Goal: Information Seeking & Learning: Find specific fact

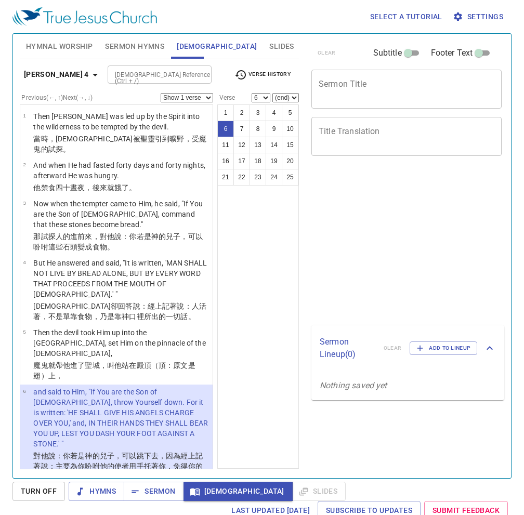
select select "6"
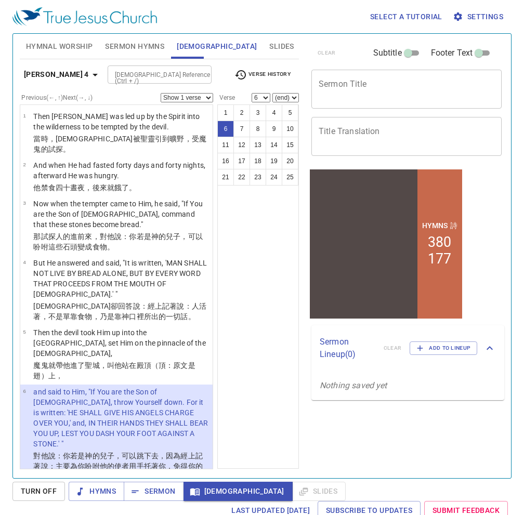
scroll to position [260, 0]
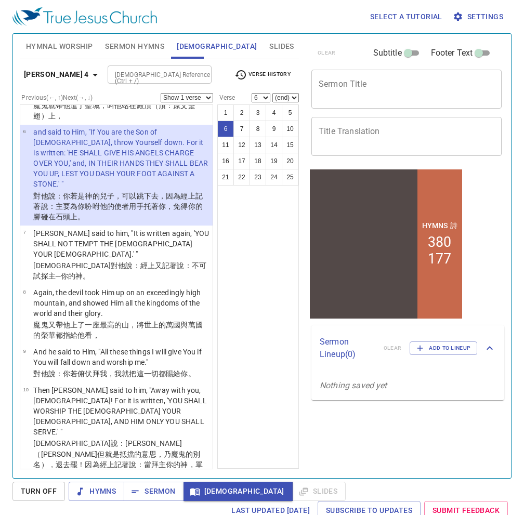
click at [244, 74] on icon "button" at bounding box center [240, 75] width 12 height 12
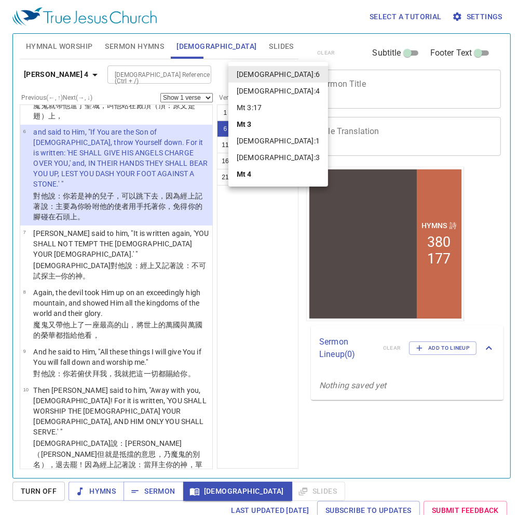
click at [120, 72] on div at bounding box center [265, 257] width 531 height 515
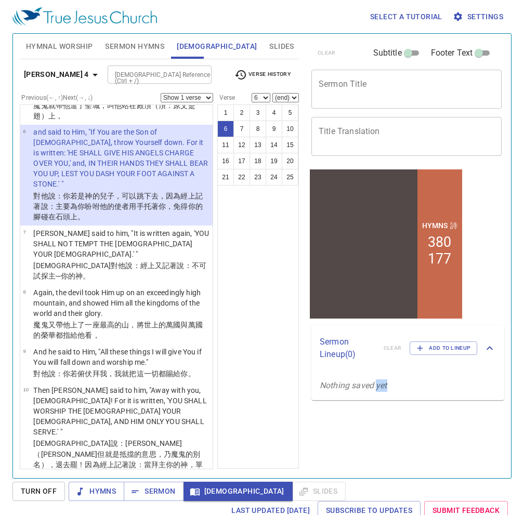
click at [120, 72] on body "Select a tutorial Settings Hymnal Worship Sermon Hymns Bible Slides Hymn search…" at bounding box center [262, 257] width 524 height 515
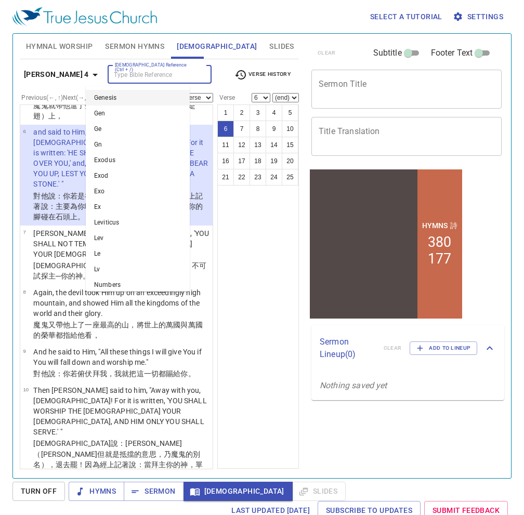
click at [121, 74] on input "Bible Reference (Ctrl + /)" at bounding box center [151, 75] width 81 height 12
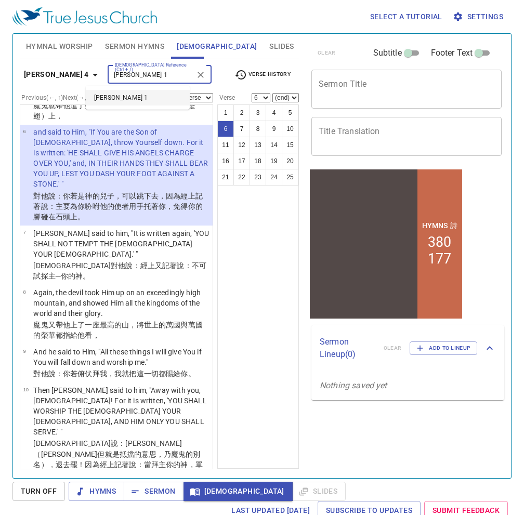
type input "james 1"
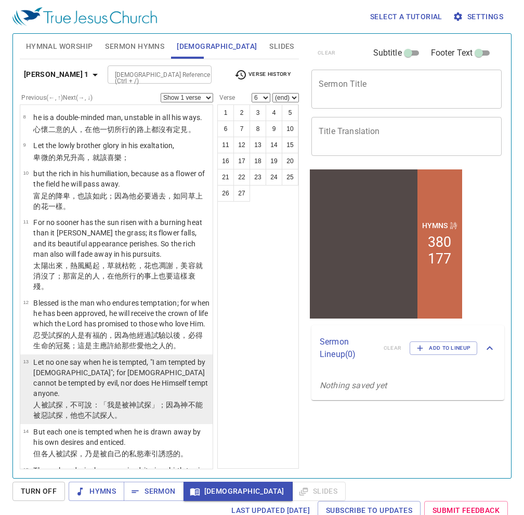
scroll to position [364, 0]
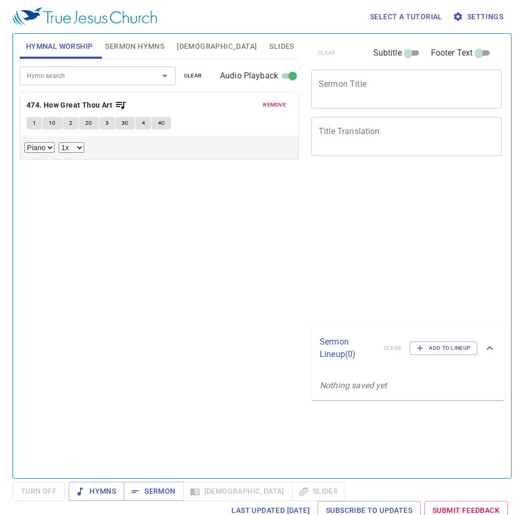
select select "1"
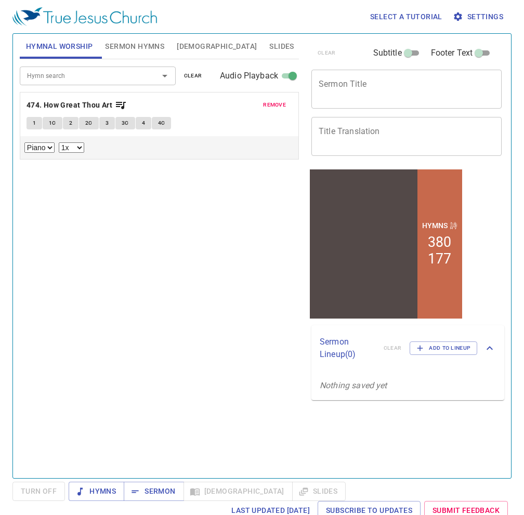
click at [138, 42] on span "Sermon Hymns" at bounding box center [134, 46] width 59 height 13
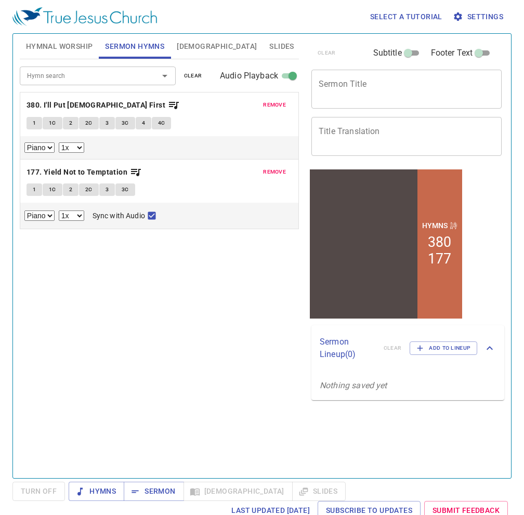
click at [187, 43] on span "Bible" at bounding box center [217, 46] width 80 height 13
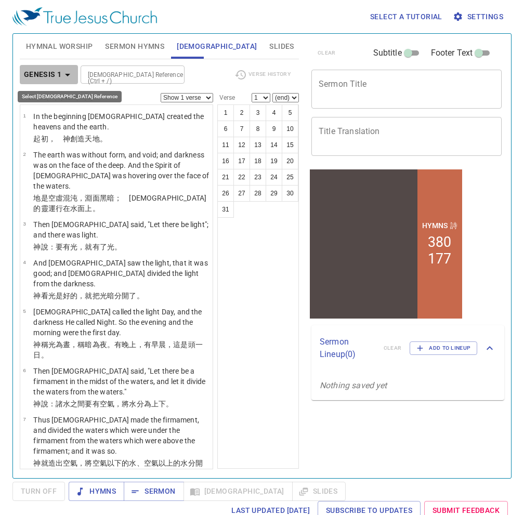
click at [52, 70] on b "Genesis 1" at bounding box center [43, 74] width 38 height 13
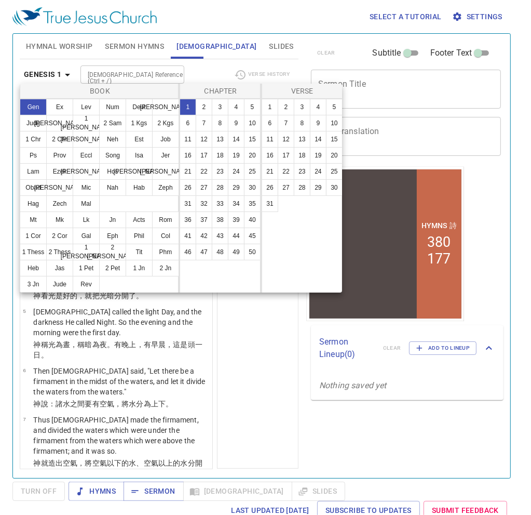
click at [52, 70] on div at bounding box center [265, 257] width 531 height 515
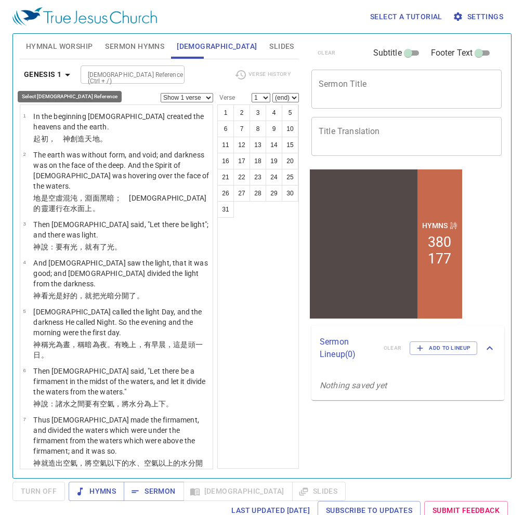
click at [60, 72] on b "Genesis 1" at bounding box center [43, 74] width 38 height 13
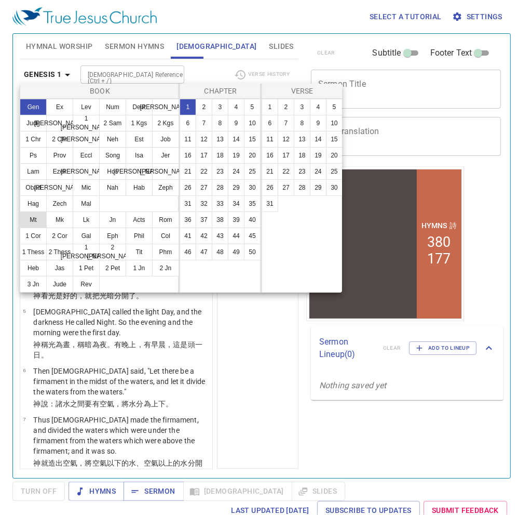
click at [29, 218] on button "Mt" at bounding box center [33, 219] width 27 height 17
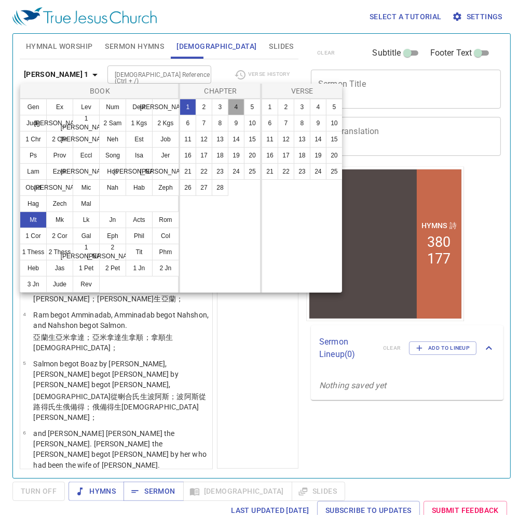
click at [237, 104] on button "4" at bounding box center [236, 107] width 17 height 17
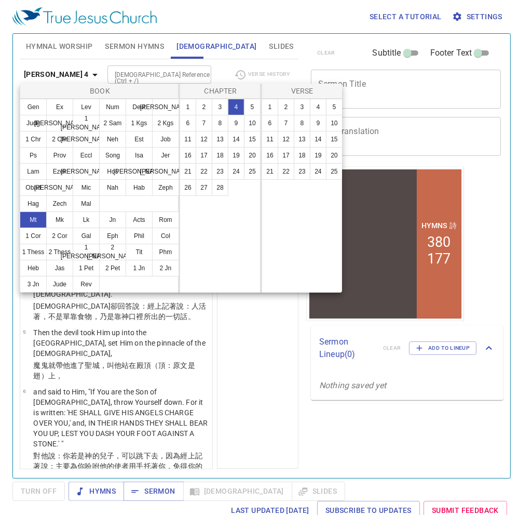
click at [251, 372] on div at bounding box center [265, 257] width 531 height 515
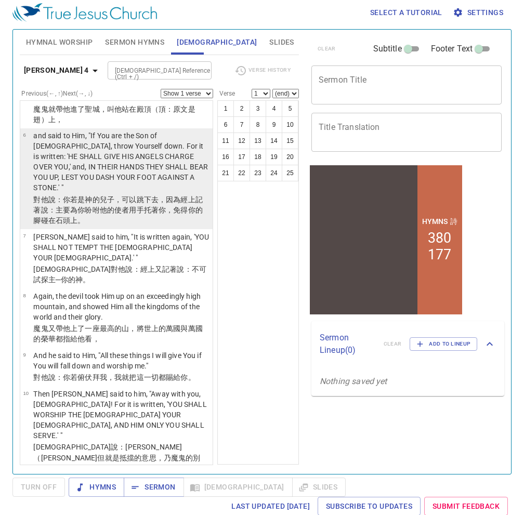
scroll to position [260, 0]
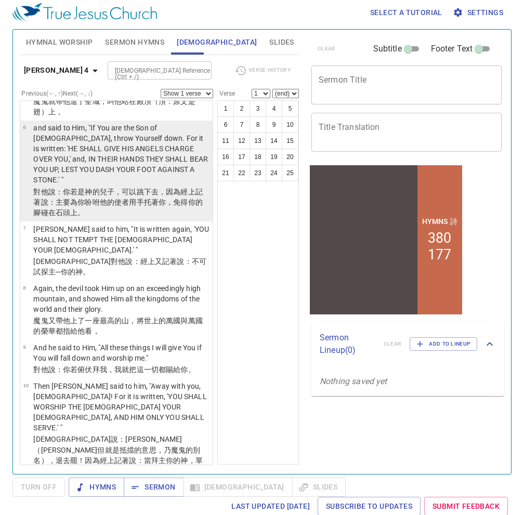
click at [141, 186] on p "對他 說 ：你 若 是 神 的兒子 ，可以跳 下去 ，因為 經上記著 說：主要為 你 吩咐 他的 使者 用 手 托著 你 ，免得 你的 腳 碰 在石頭 上 。" at bounding box center [121, 201] width 176 height 31
select select "6"
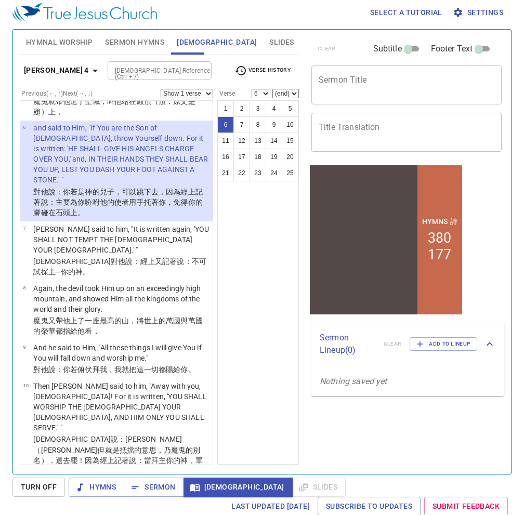
scroll to position [5, 0]
